Goal: Task Accomplishment & Management: Use online tool/utility

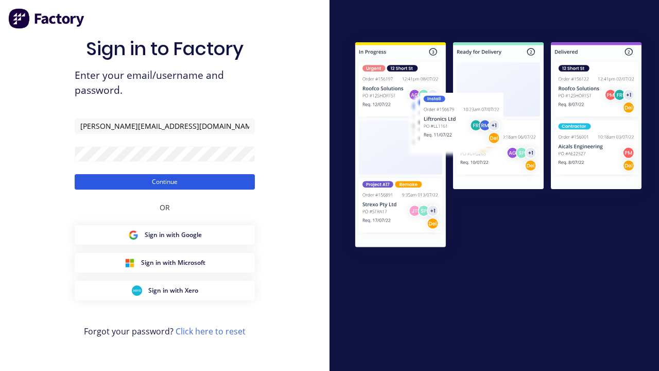
click at [165, 181] on button "Continue" at bounding box center [165, 181] width 180 height 15
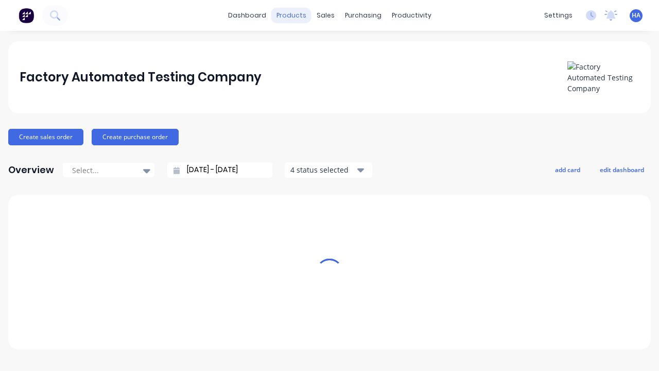
click at [295, 15] on div "products" at bounding box center [291, 15] width 40 height 15
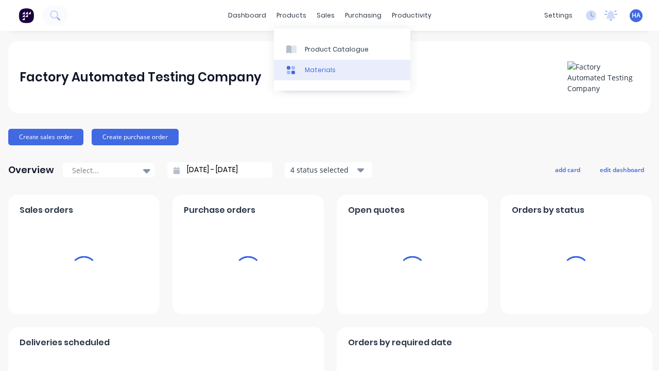
click at [342, 69] on link "Materials" at bounding box center [342, 70] width 136 height 21
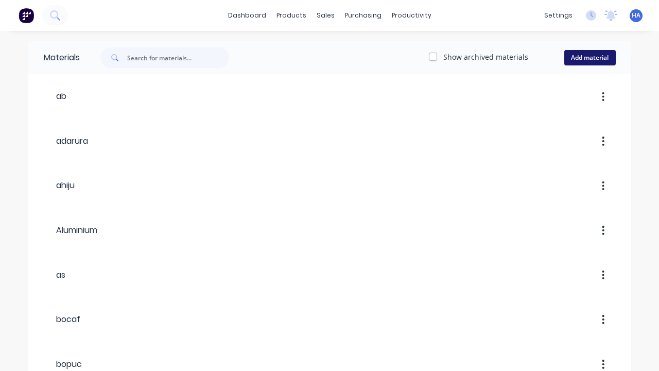
click at [589, 58] on button "Add material" at bounding box center [589, 57] width 51 height 15
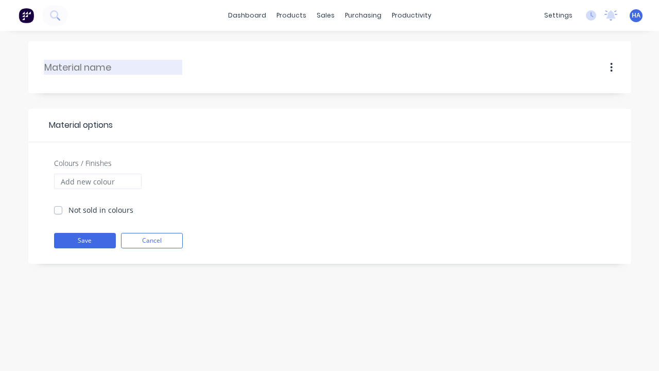
click at [113, 67] on input "text" at bounding box center [113, 67] width 138 height 14
type input "fe"
click at [97, 181] on input "Colours / Finishes" at bounding box center [97, 180] width 87 height 15
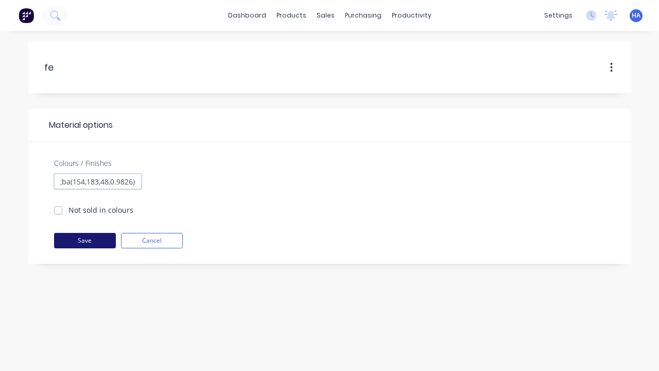
type input "rgba(154,183,48,0.9826)"
click at [84, 240] on button "Save" at bounding box center [85, 240] width 62 height 15
checkbox input "true"
